Goal: Ask a question

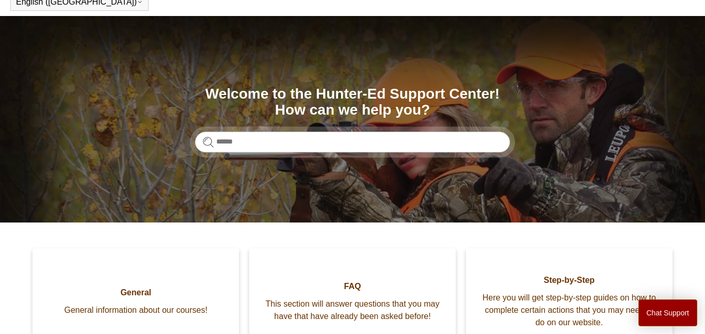
scroll to position [50, 0]
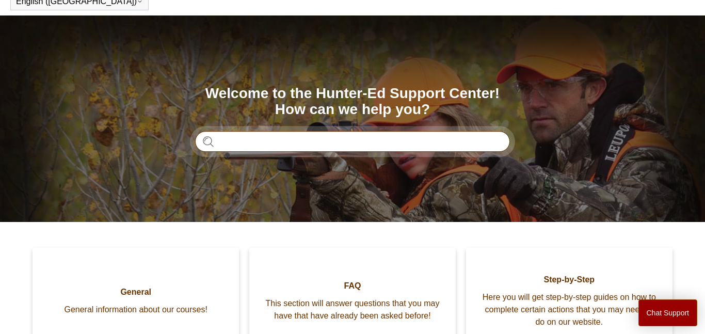
click at [378, 140] on input "Search" at bounding box center [352, 141] width 315 height 21
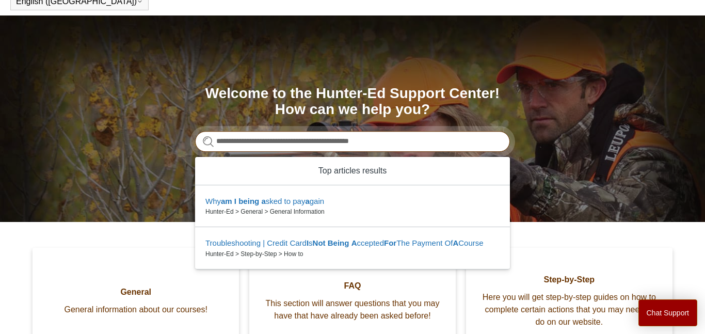
type input "**********"
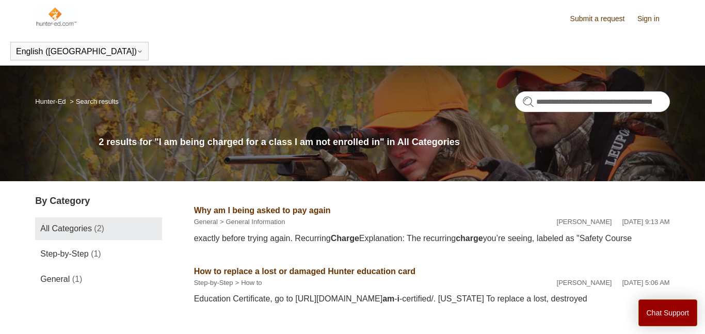
click at [279, 211] on link "Why am I being asked to pay again" at bounding box center [262, 210] width 137 height 9
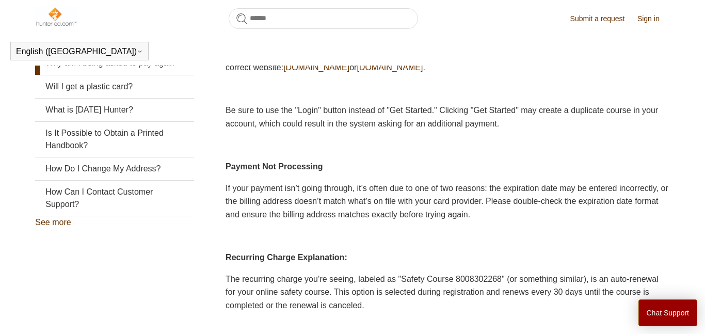
scroll to position [254, 0]
drag, startPoint x: 401, startPoint y: 280, endPoint x: 515, endPoint y: 276, distance: 114.7
click at [515, 276] on span "The recurring charge you’re seeing, labeled as "Safety Course 8008302268" (or s…" at bounding box center [442, 292] width 433 height 35
click at [513, 276] on span "The recurring charge you’re seeing, labeled as "Safety Course 8008302268" (or s…" at bounding box center [442, 292] width 433 height 35
click at [681, 314] on button "Chat Support" at bounding box center [667, 312] width 59 height 27
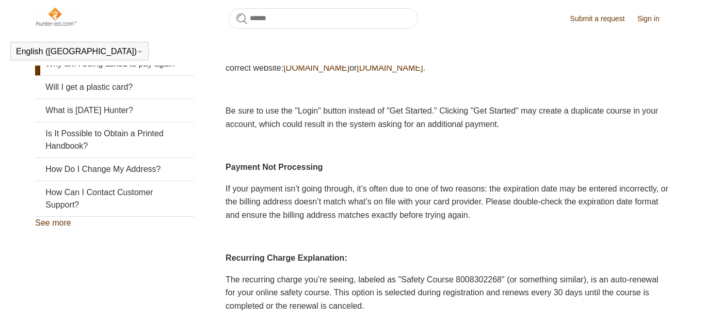
click at [643, 19] on link "Sign in" at bounding box center [653, 18] width 33 height 11
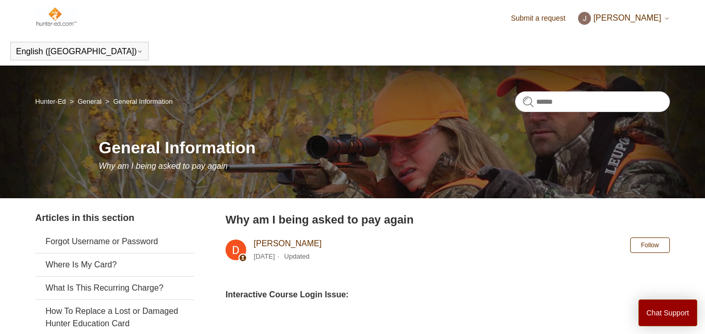
click at [666, 19] on icon at bounding box center [666, 19] width 3 height 2
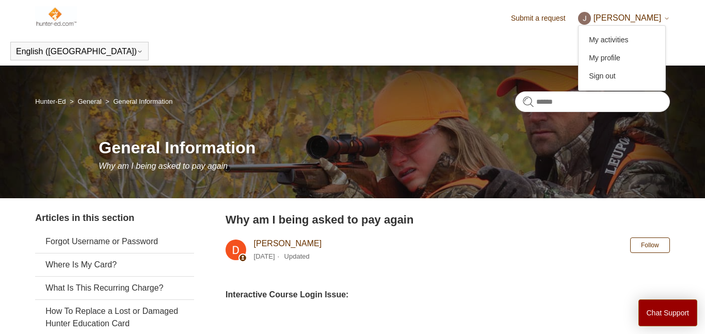
click at [666, 19] on icon at bounding box center [666, 19] width 3 height 2
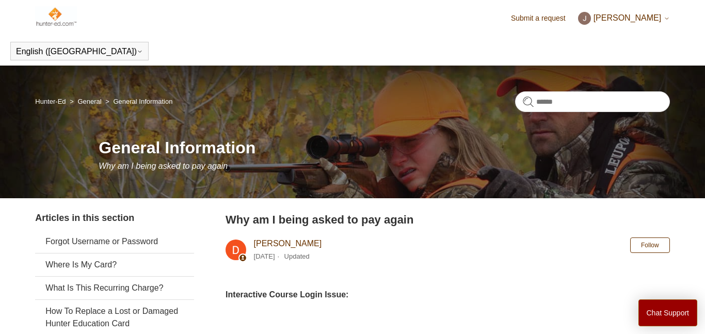
click at [665, 20] on icon at bounding box center [667, 18] width 6 height 6
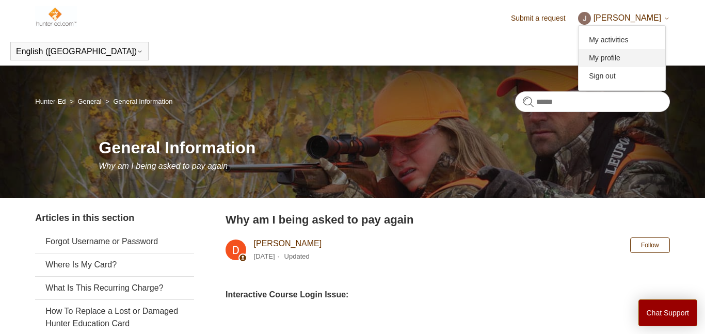
click at [653, 58] on link "My profile" at bounding box center [622, 58] width 87 height 18
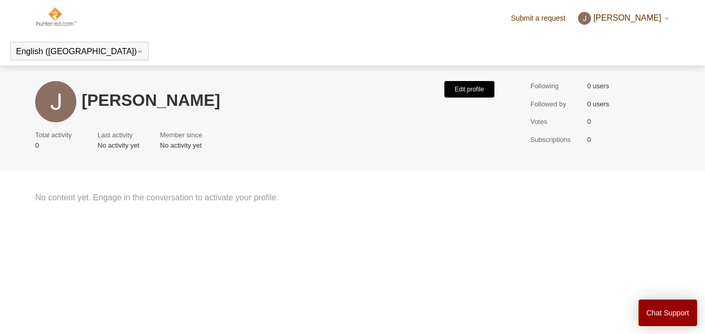
click at [477, 89] on button "Edit profile" at bounding box center [469, 89] width 50 height 17
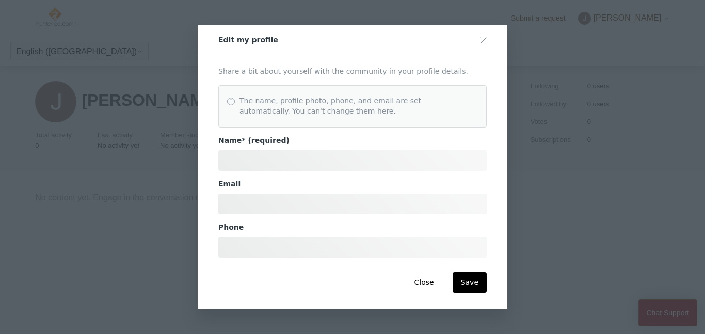
click at [477, 89] on div "The name, profile photo, phone, and email are set automatically. You can't chan…" at bounding box center [352, 106] width 268 height 42
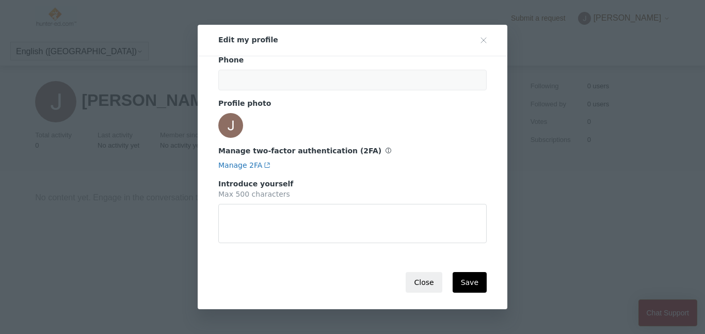
click at [427, 282] on button "Close" at bounding box center [424, 282] width 36 height 21
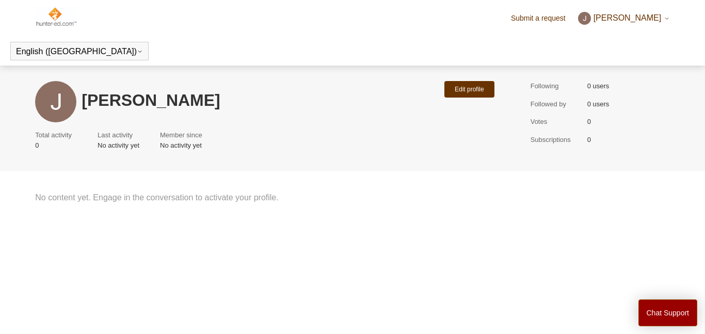
click at [552, 20] on link "Submit a request" at bounding box center [543, 18] width 65 height 11
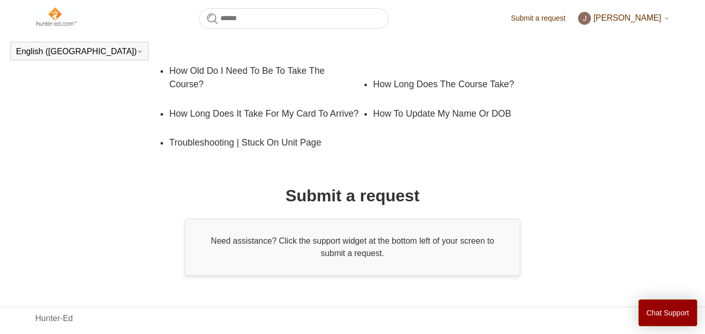
scroll to position [229, 0]
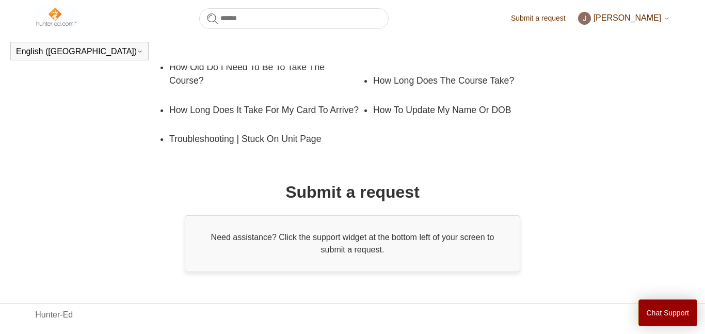
click at [660, 17] on span "[PERSON_NAME]" at bounding box center [628, 17] width 68 height 9
click at [643, 58] on link "My profile" at bounding box center [622, 58] width 87 height 18
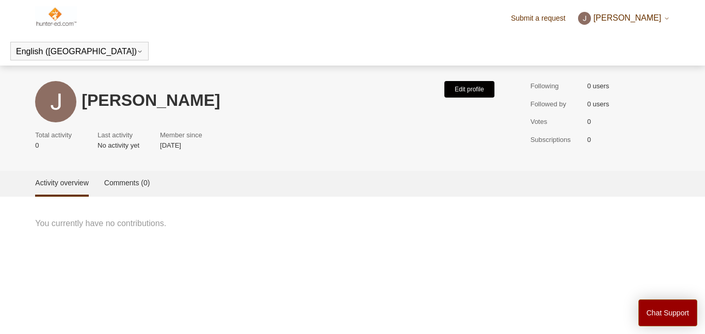
click at [475, 89] on button "Edit profile" at bounding box center [469, 89] width 50 height 17
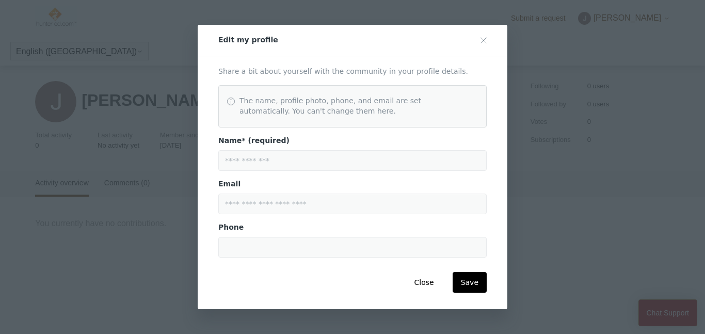
scroll to position [168, 0]
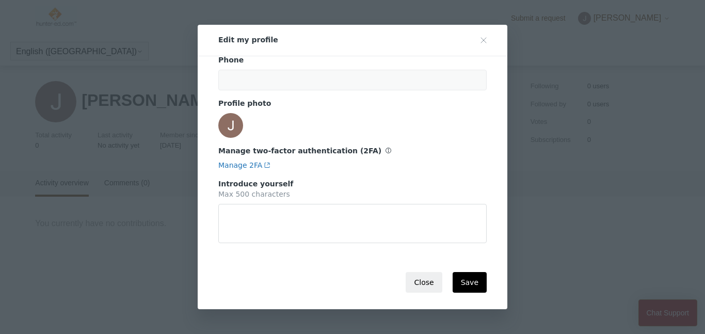
click at [423, 281] on button "Close" at bounding box center [424, 282] width 36 height 21
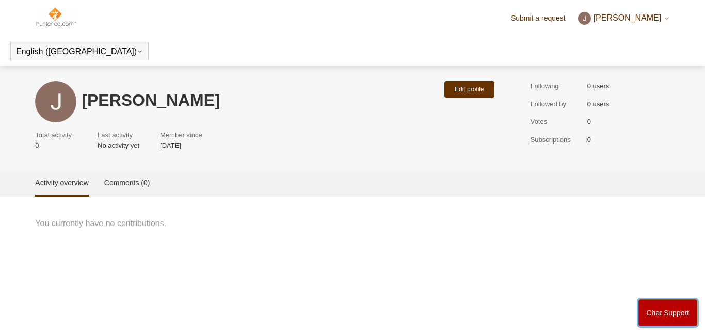
click at [673, 312] on button "Chat Support" at bounding box center [667, 312] width 59 height 27
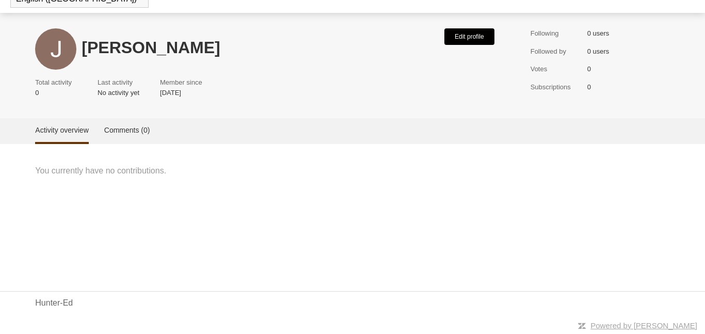
click at [464, 36] on button "Edit profile" at bounding box center [469, 36] width 50 height 17
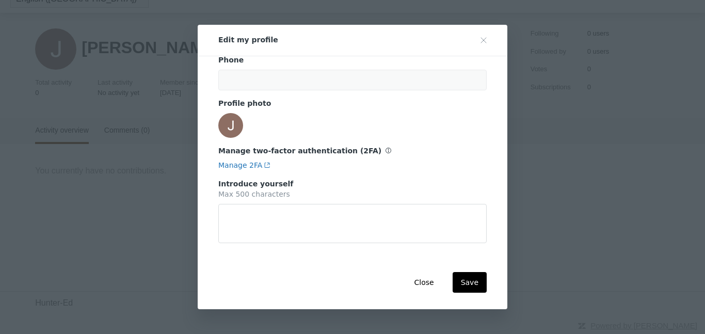
scroll to position [0, 0]
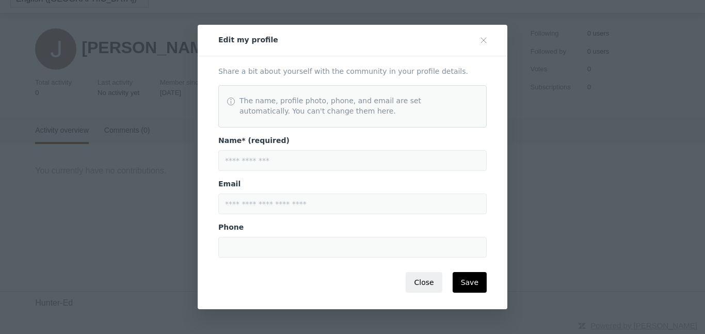
click at [426, 282] on button "Close" at bounding box center [424, 282] width 36 height 21
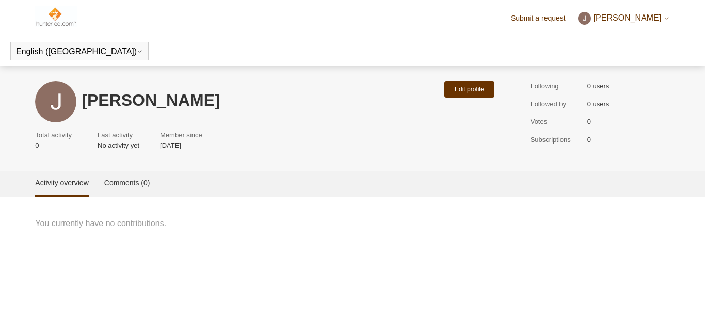
click at [665, 17] on icon at bounding box center [667, 18] width 6 height 6
click at [387, 112] on div "[PERSON_NAME]" at bounding box center [261, 101] width 358 height 41
click at [341, 118] on div "[PERSON_NAME]" at bounding box center [261, 101] width 358 height 41
click at [323, 149] on ul "Total activity 0 Last activity No activity yet Member since October 1, 2025" at bounding box center [267, 142] width 464 height 25
click at [314, 236] on main "Joseph Ashley Edit profile Total activity 0 Last activity No activity yet Membe…" at bounding box center [352, 189] width 705 height 247
